Goal: Information Seeking & Learning: Learn about a topic

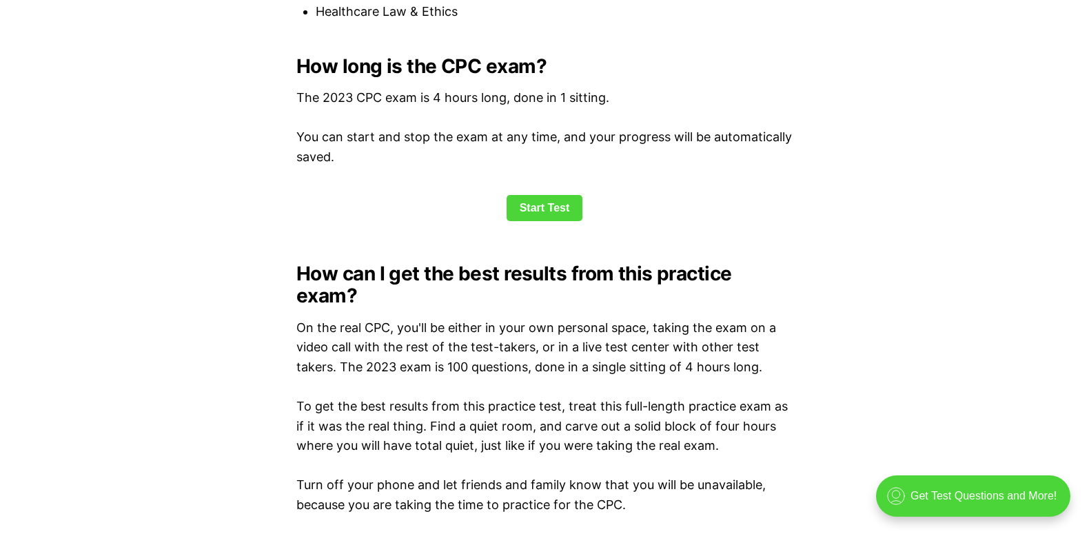
scroll to position [1854, 0]
click at [523, 206] on link "Start Test" at bounding box center [545, 207] width 77 height 26
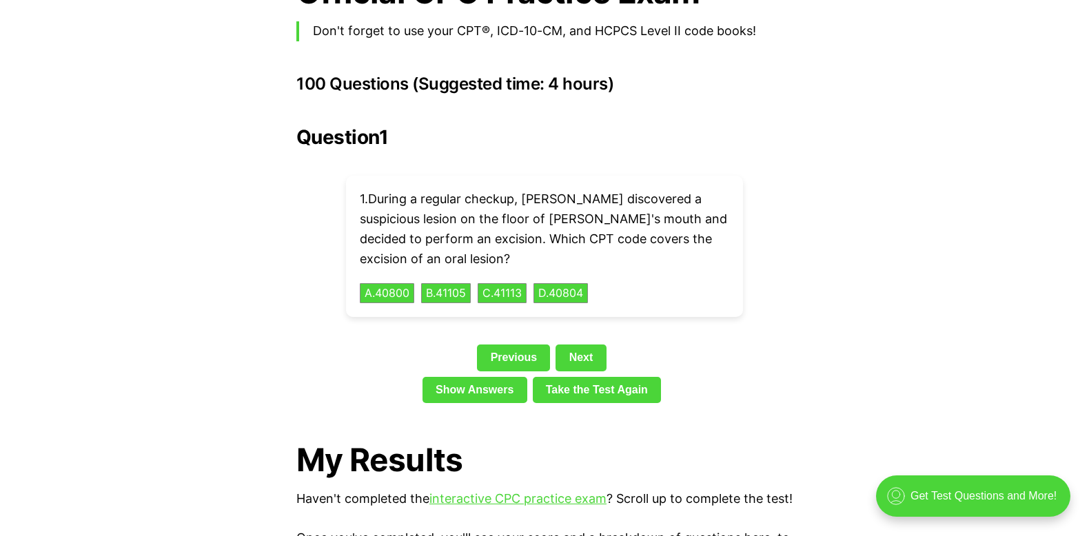
scroll to position [3055, 0]
click at [442, 283] on button "B . 41105" at bounding box center [446, 293] width 52 height 21
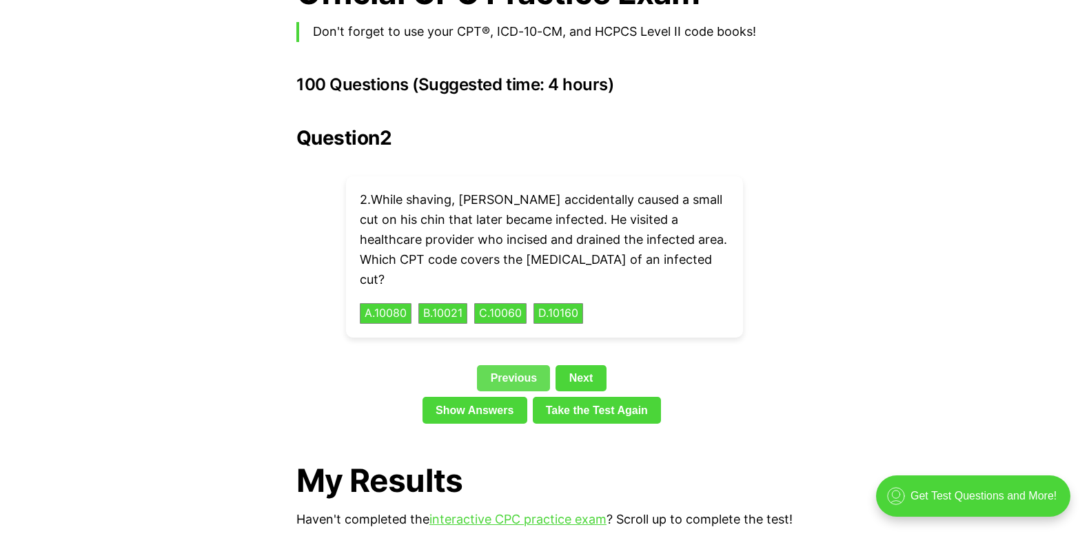
click at [510, 365] on link "Previous" at bounding box center [513, 378] width 73 height 26
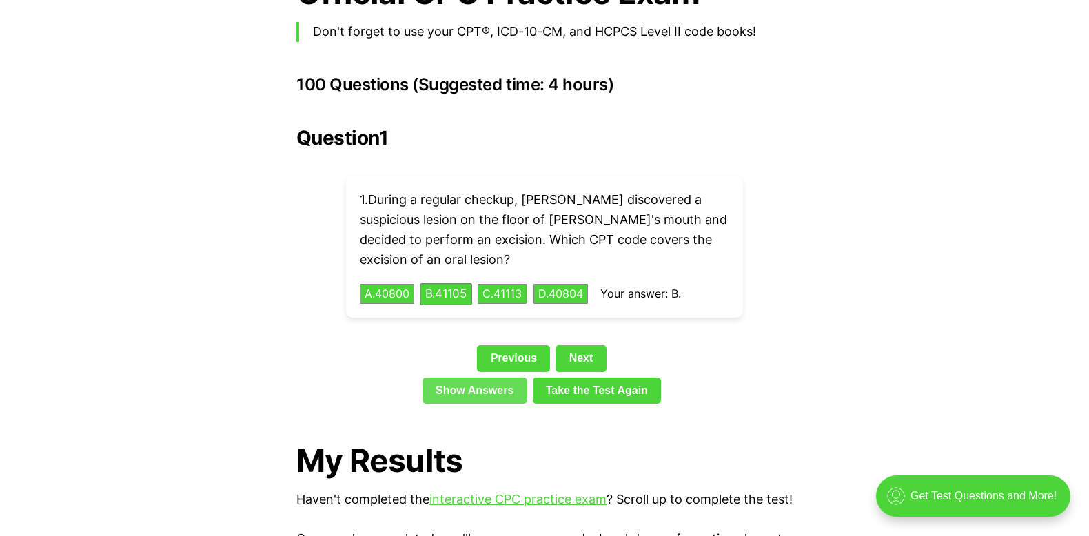
click at [487, 378] on link "Show Answers" at bounding box center [475, 391] width 105 height 26
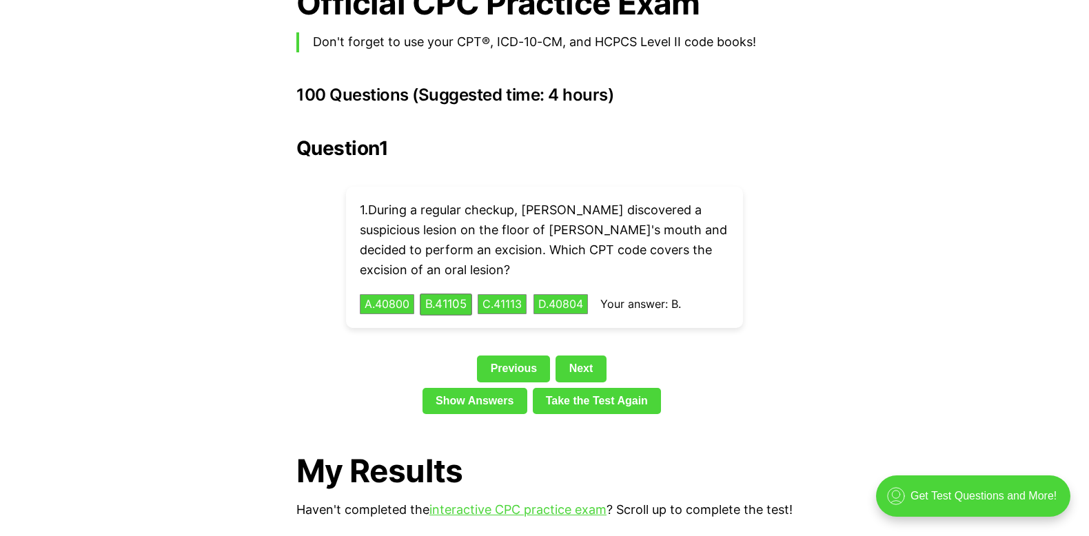
scroll to position [3045, 0]
click at [585, 387] on link "Take the Test Again" at bounding box center [597, 400] width 129 height 26
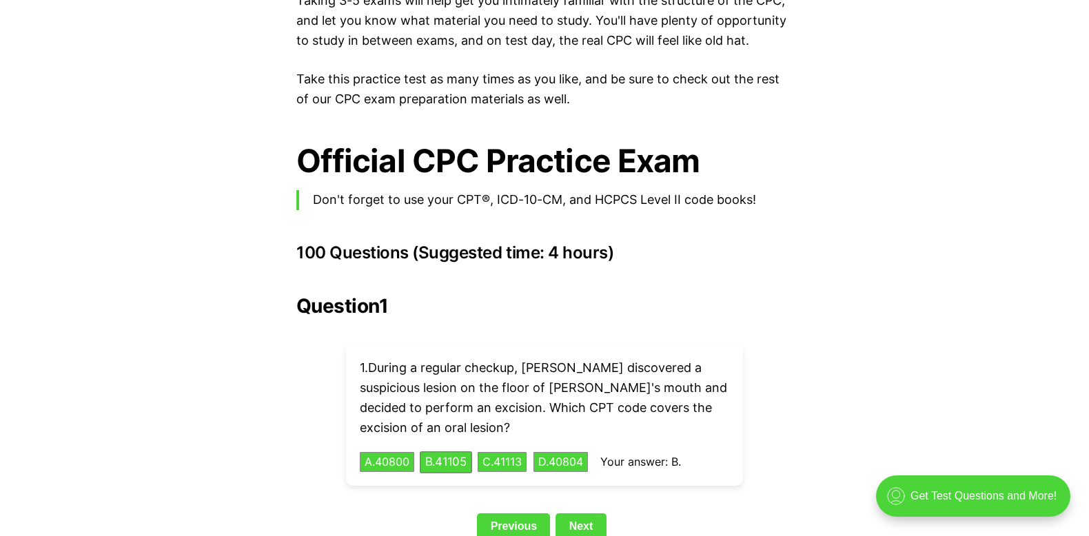
scroll to position [2888, 0]
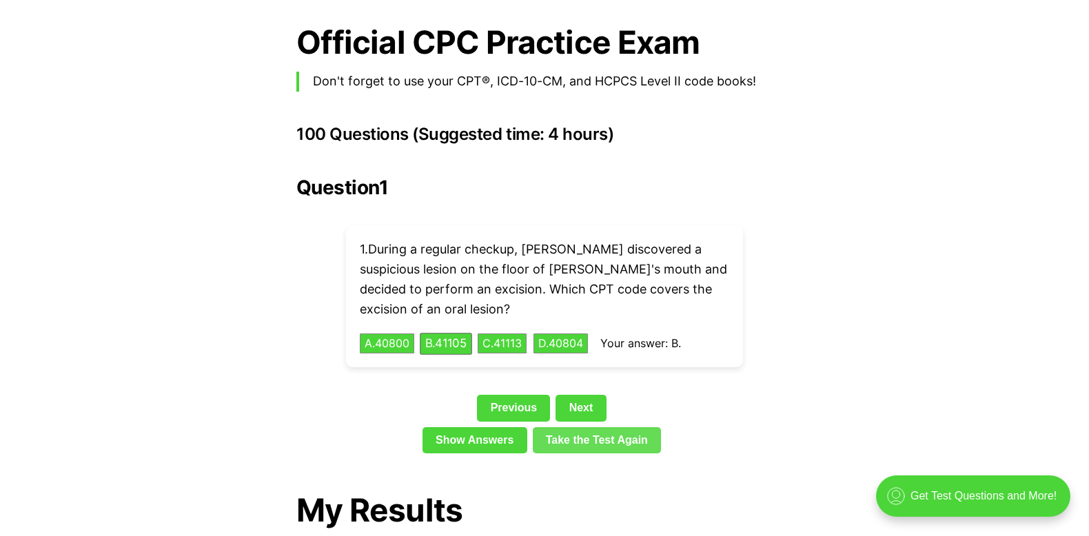
click at [601, 427] on link "Take the Test Again" at bounding box center [597, 440] width 129 height 26
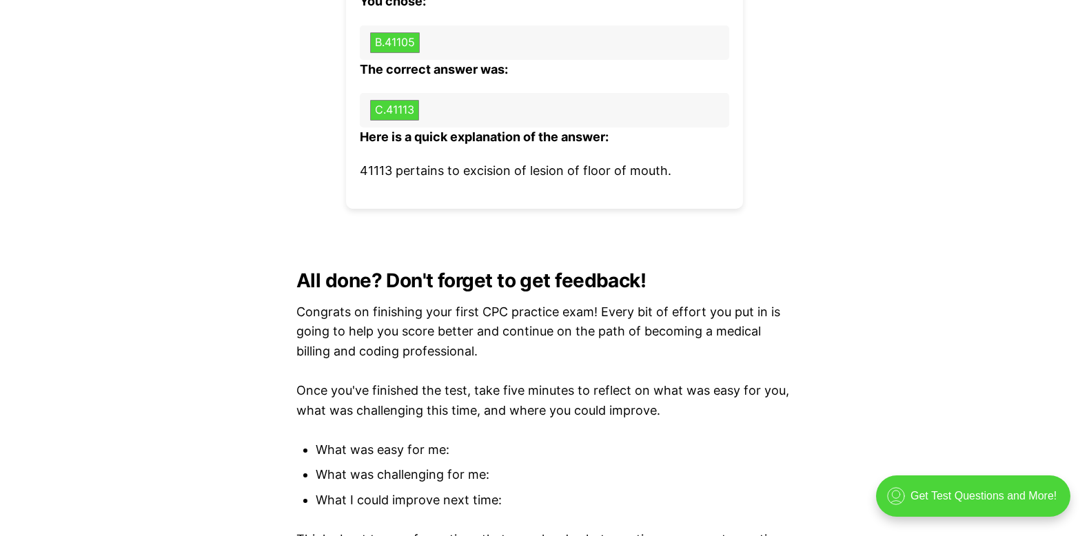
scroll to position [4402, 0]
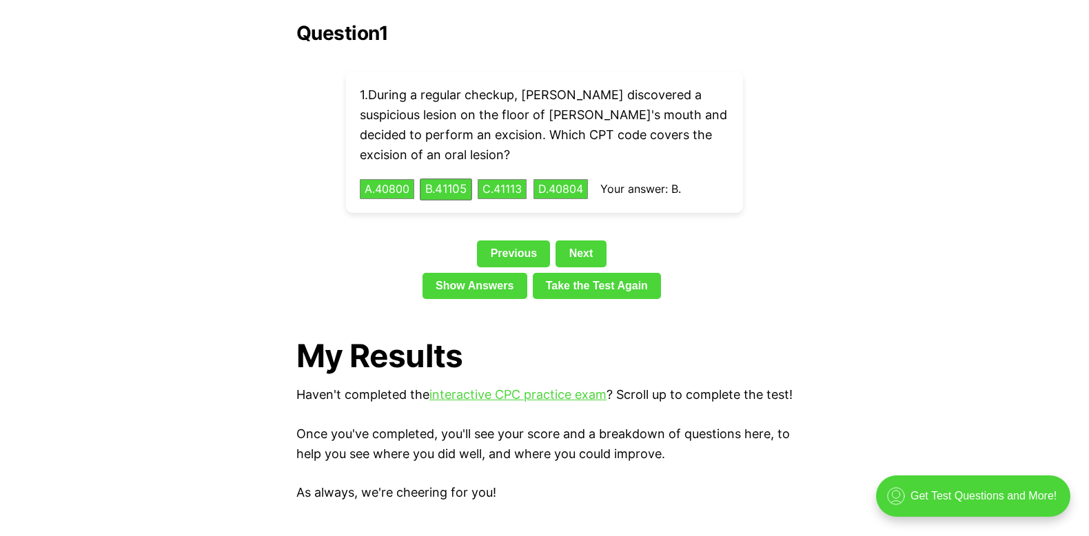
scroll to position [1854, 0]
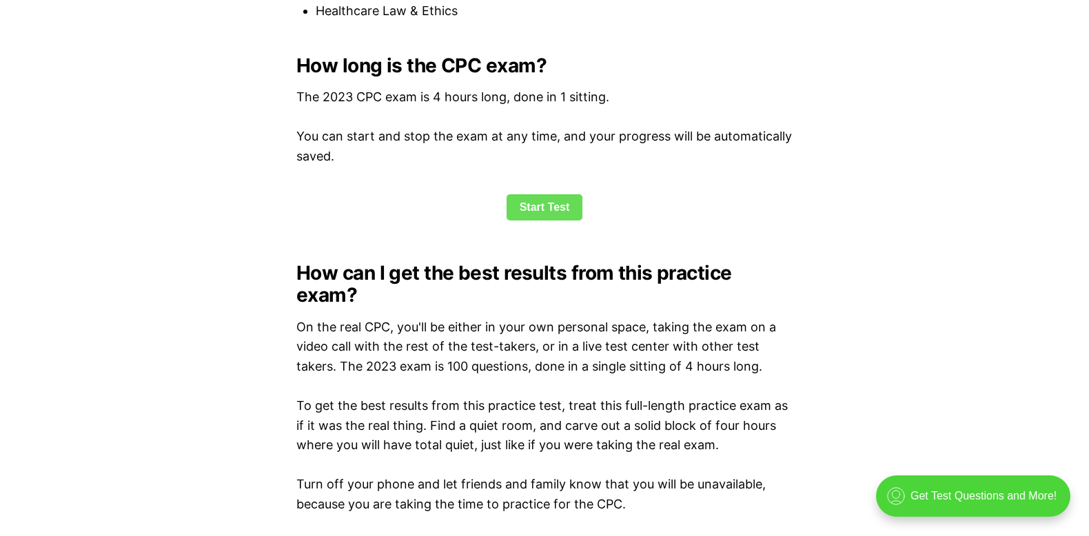
click at [532, 205] on link "Start Test" at bounding box center [545, 207] width 77 height 26
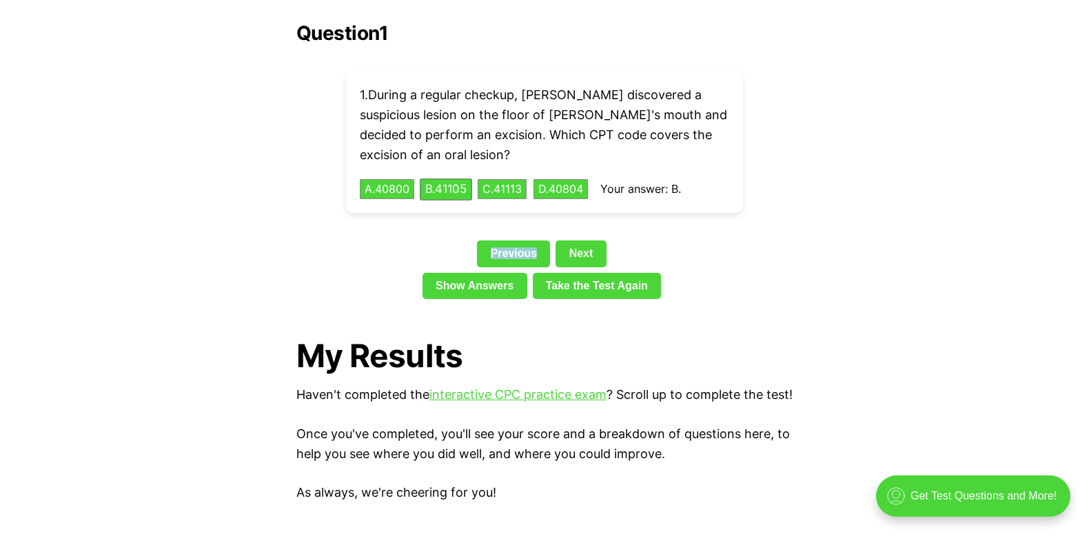
click at [532, 205] on div "Question 1 1 . During a regular checkup, [PERSON_NAME] discovered a suspicious …" at bounding box center [544, 163] width 496 height 283
click at [515, 179] on button "C . 41113" at bounding box center [502, 189] width 52 height 21
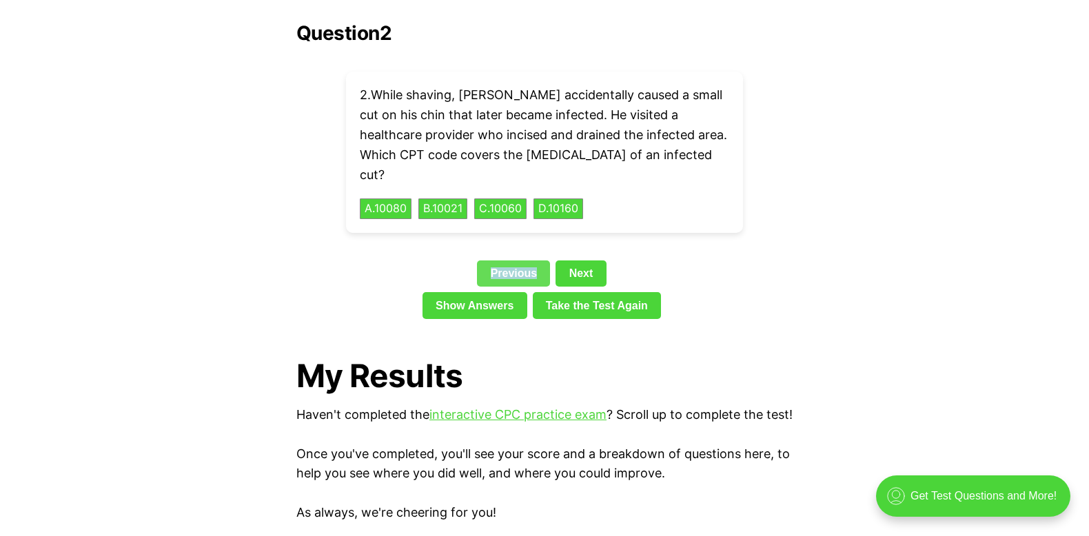
click at [517, 261] on link "Previous" at bounding box center [513, 274] width 73 height 26
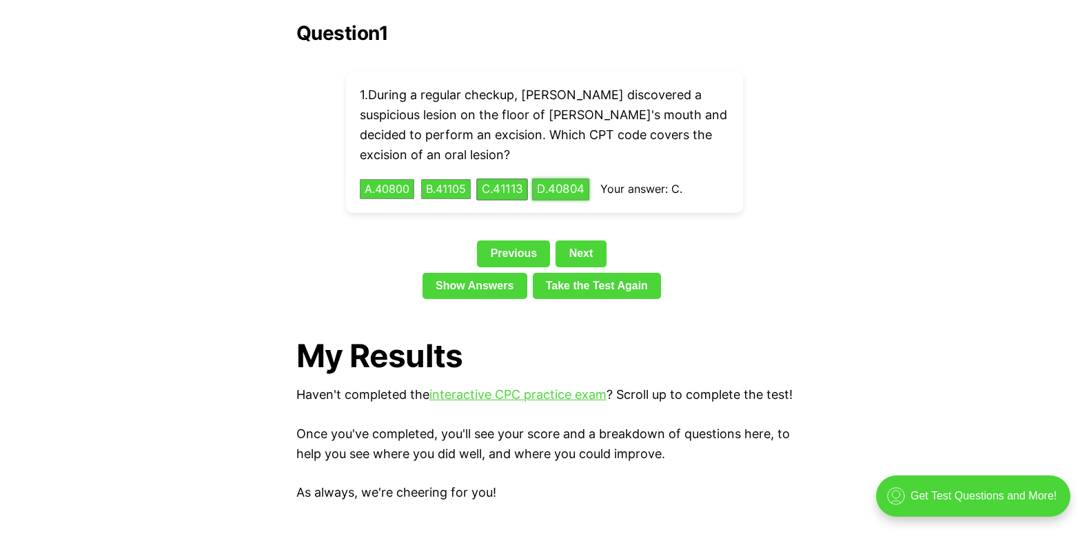
click at [580, 179] on button "D . 40804" at bounding box center [560, 189] width 57 height 21
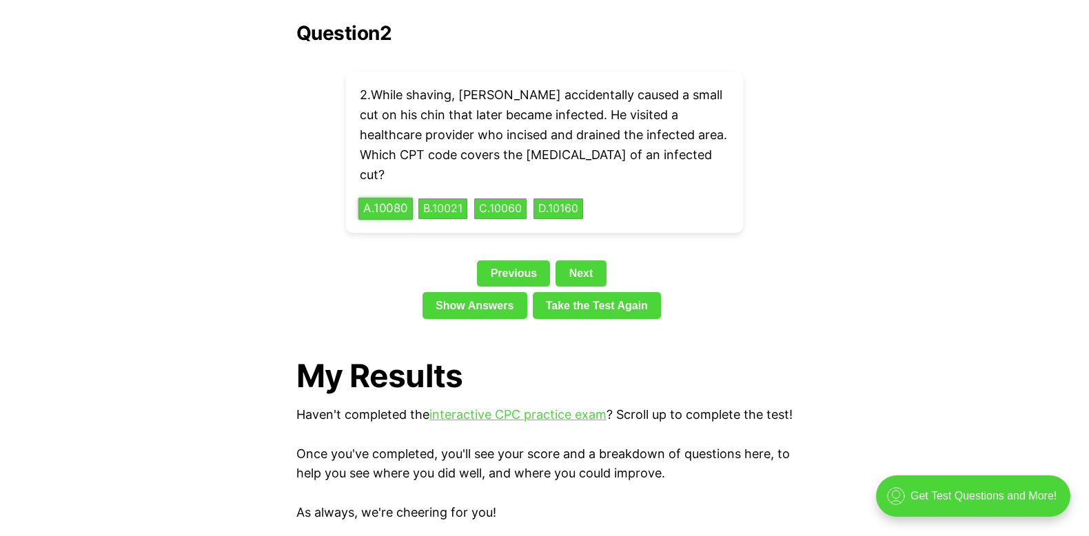
click at [405, 199] on button "A . 10080" at bounding box center [386, 209] width 54 height 21
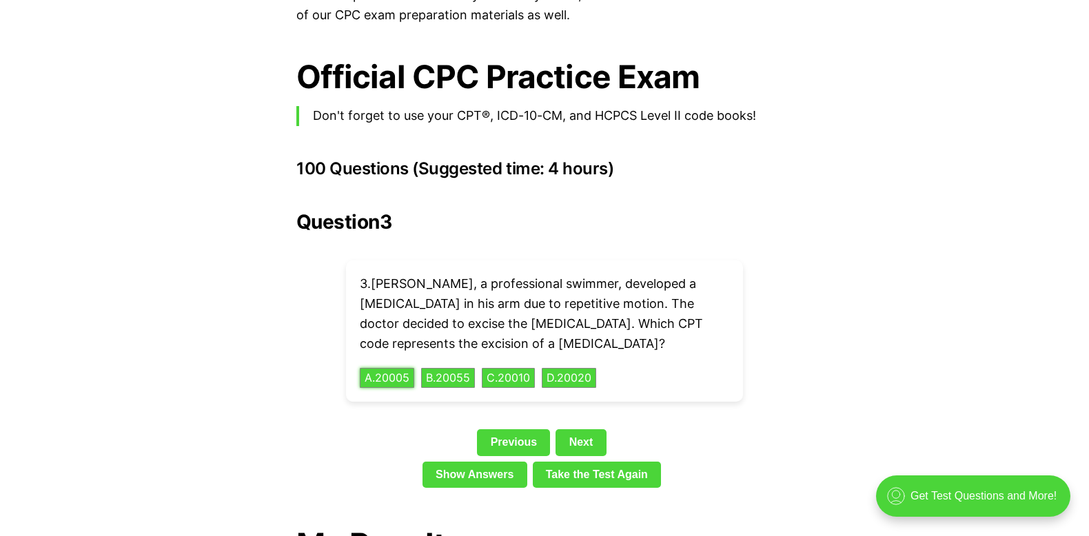
scroll to position [2965, 0]
